Goal: Information Seeking & Learning: Learn about a topic

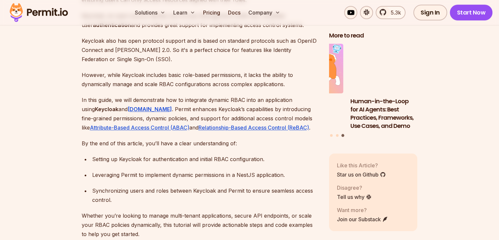
scroll to position [446, 0]
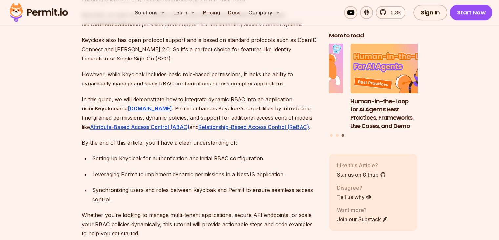
click at [163, 73] on p "However, while Keycloak includes basic role-based permissions, it lacks the abi…" at bounding box center [200, 79] width 237 height 18
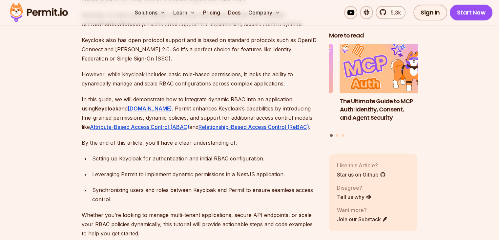
click at [192, 71] on p "However, while Keycloak includes basic role-based permissions, it lacks the abi…" at bounding box center [200, 79] width 237 height 18
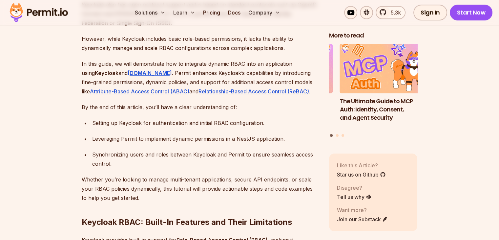
scroll to position [483, 0]
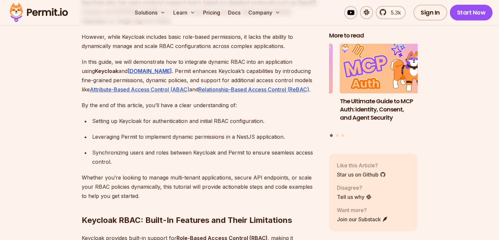
click at [169, 63] on p "In this guide, we will demonstrate how to integrate dynamic RBAC into an applic…" at bounding box center [200, 75] width 237 height 37
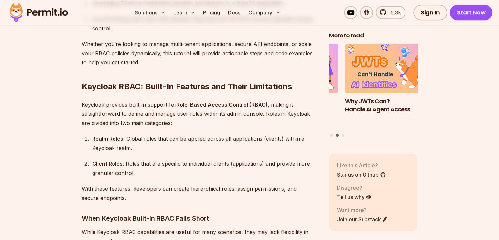
scroll to position [617, 0]
click at [214, 134] on div "Realm Roles : Global roles that can be applied across all applications (clients…" at bounding box center [205, 143] width 226 height 18
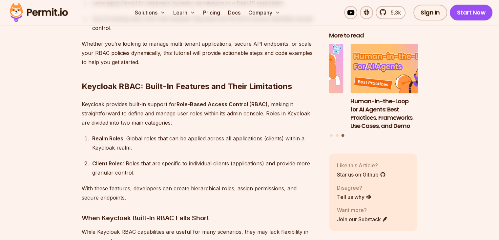
click at [251, 134] on div "Realm Roles : Global roles that can be applied across all applications (clients…" at bounding box center [205, 143] width 226 height 18
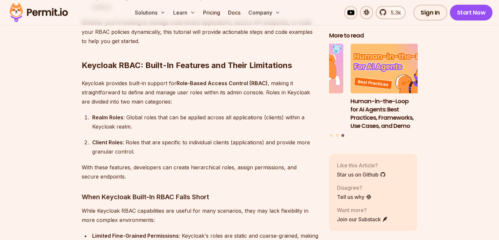
scroll to position [641, 0]
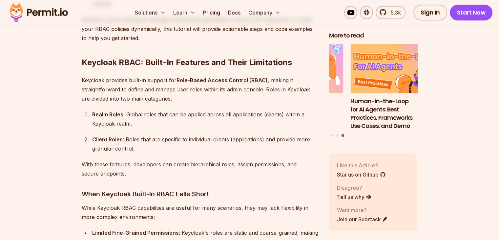
click at [245, 135] on div "Client Roles : Roles that are specific to individual clients (applications) and…" at bounding box center [205, 144] width 226 height 18
click at [264, 142] on div "Client Roles : Roles that are specific to individual clients (applications) and…" at bounding box center [205, 144] width 226 height 18
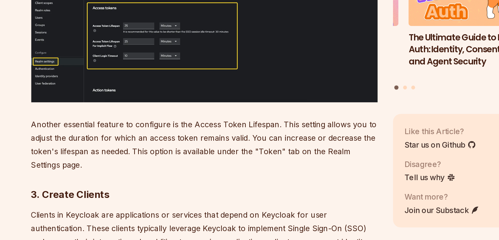
scroll to position [2380, 0]
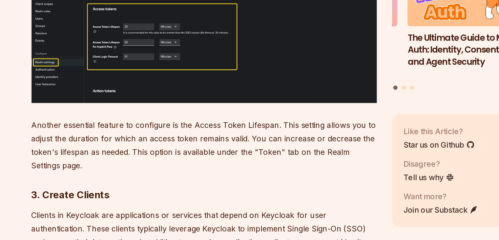
click at [204, 163] on p "Another essential feature to configure is the Access Token Lifespan. This setti…" at bounding box center [200, 174] width 237 height 37
click at [221, 164] on p "Another essential feature to configure is the Access Token Lifespan. This setti…" at bounding box center [200, 174] width 237 height 37
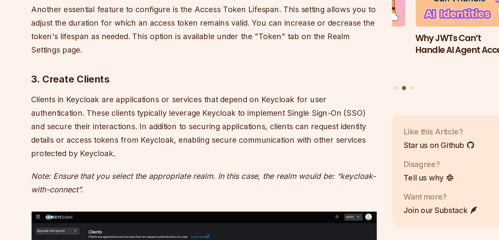
scroll to position [2460, 0]
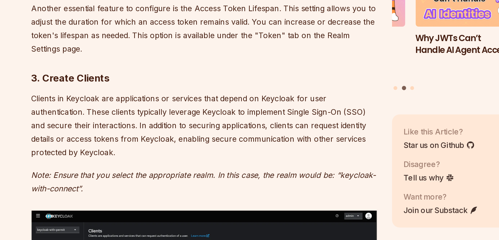
click at [150, 138] on p "Clients in Keycloak are applications or services that depend on Keycloak for us…" at bounding box center [200, 161] width 237 height 46
click at [121, 138] on p "Clients in Keycloak are applications or services that depend on Keycloak for us…" at bounding box center [200, 161] width 237 height 46
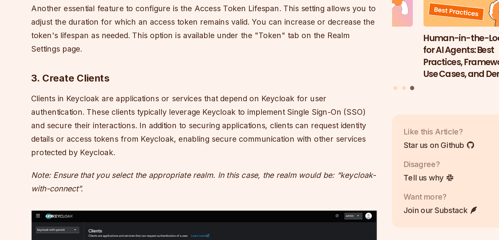
click at [159, 138] on p "Clients in Keycloak are applications or services that depend on Keycloak for us…" at bounding box center [200, 161] width 237 height 46
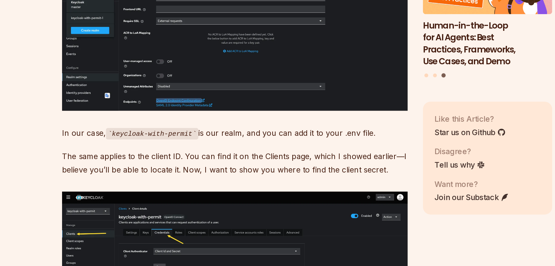
scroll to position [4249, 0]
